Goal: Transaction & Acquisition: Subscribe to service/newsletter

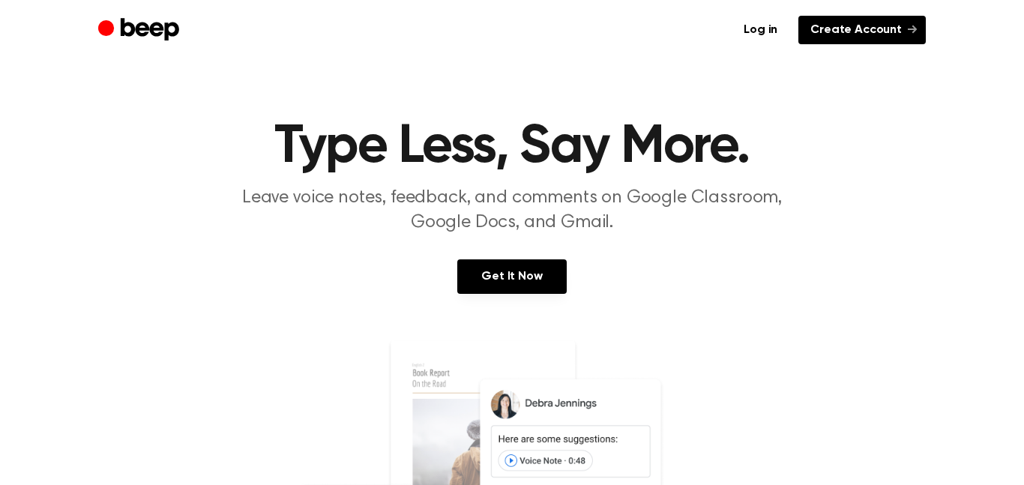
click at [871, 27] on link "Create Account" at bounding box center [861, 30] width 127 height 28
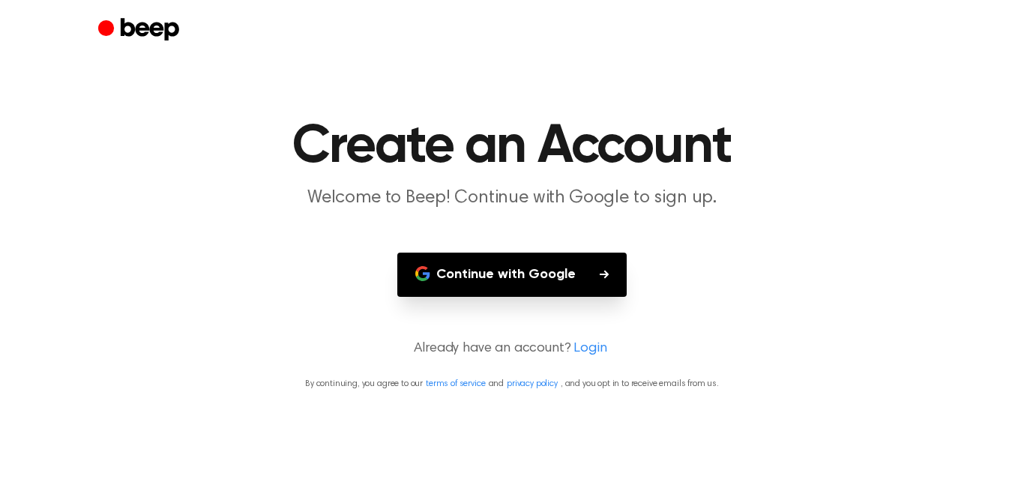
click at [477, 269] on button "Continue with Google" at bounding box center [511, 275] width 229 height 44
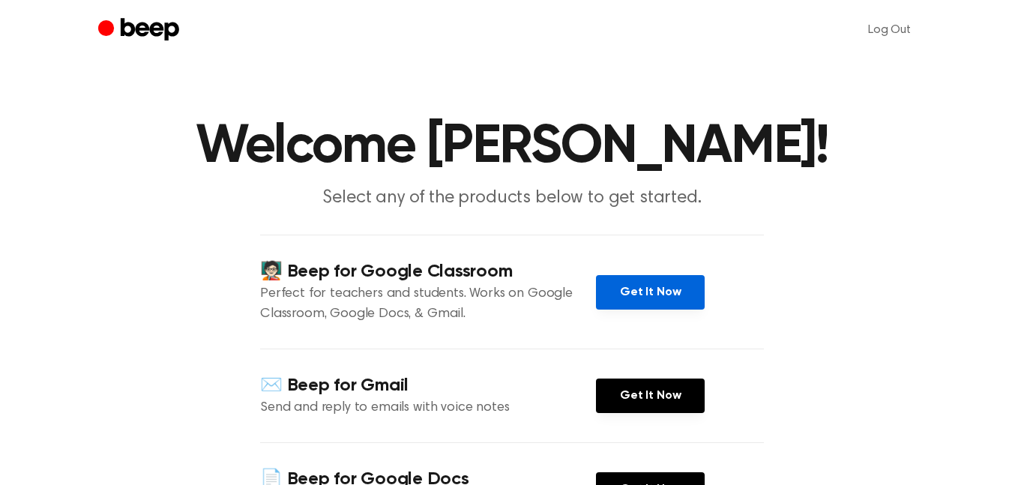
click at [629, 294] on link "Get It Now" at bounding box center [650, 292] width 109 height 34
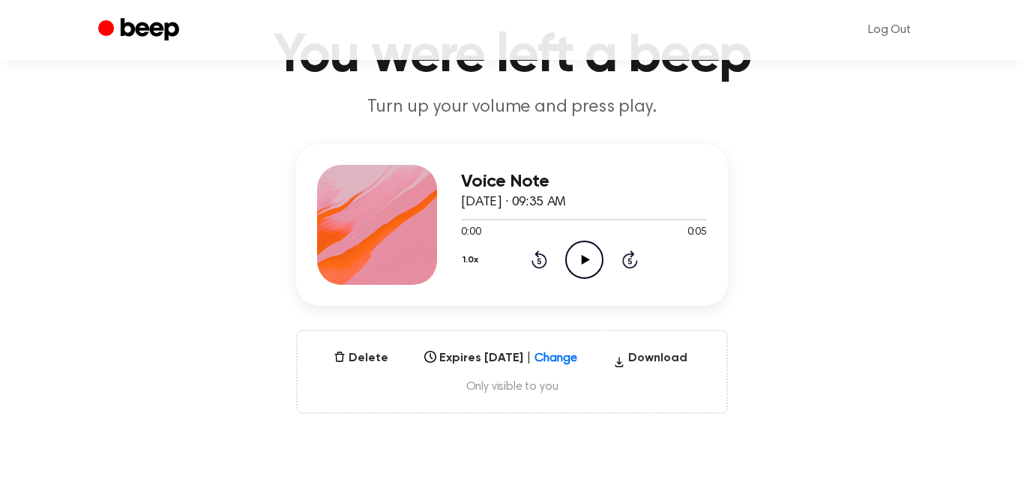
scroll to position [91, 0]
